Goal: Information Seeking & Learning: Check status

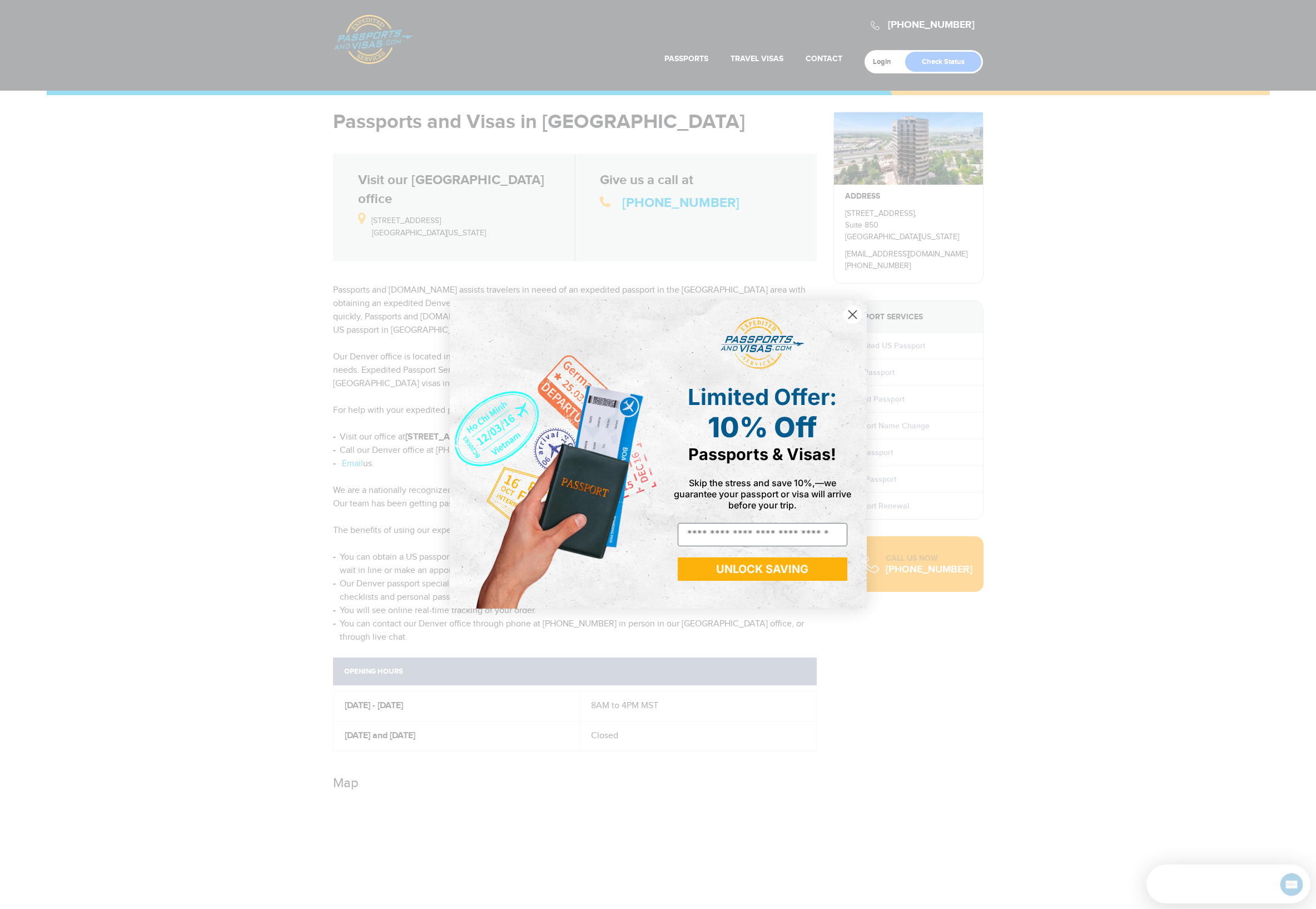
click at [846, 312] on circle "Close dialog" at bounding box center [852, 314] width 19 height 19
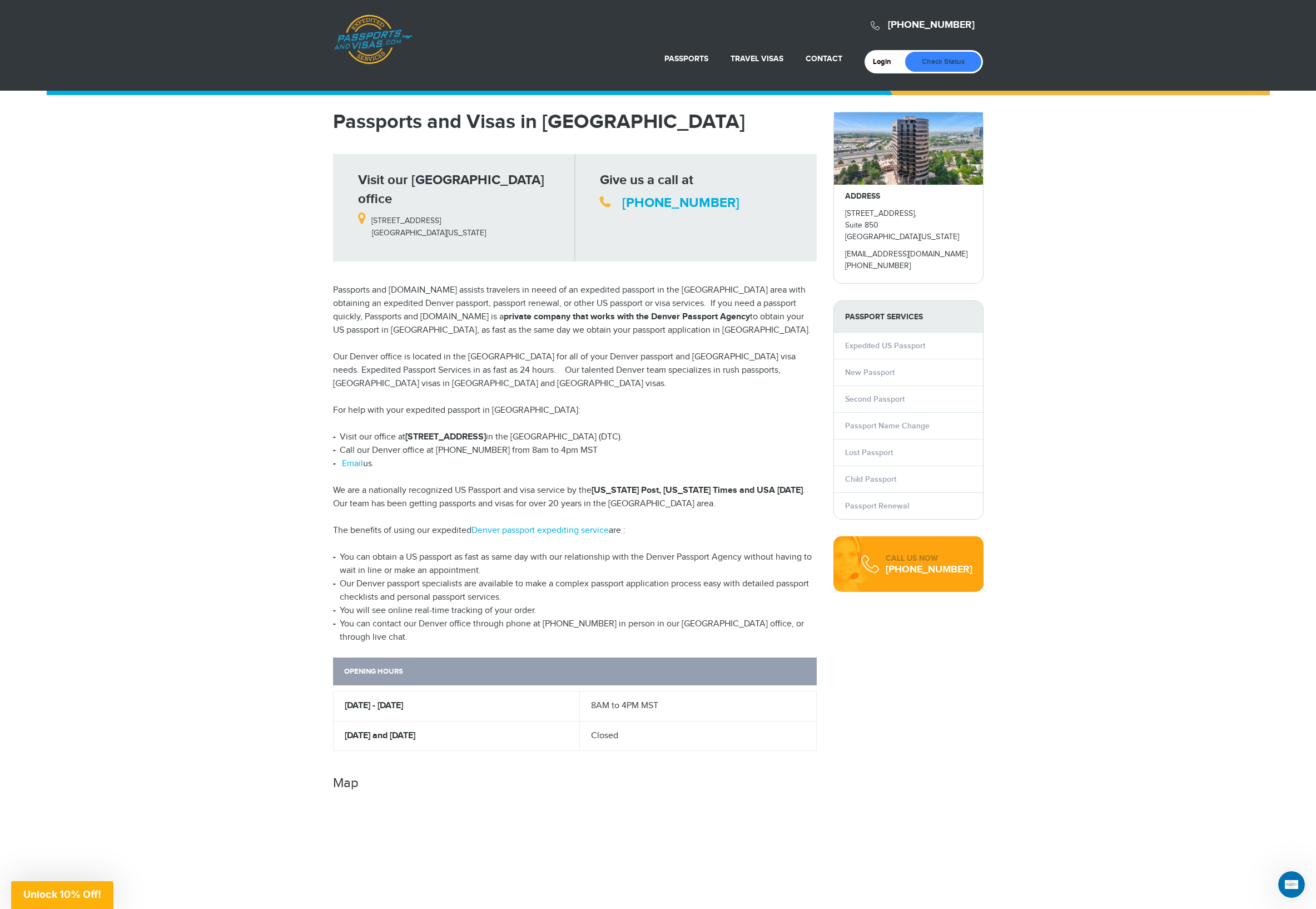
click at [932, 59] on link "Check Status" at bounding box center [943, 62] width 76 height 20
